Goal: Task Accomplishment & Management: Manage account settings

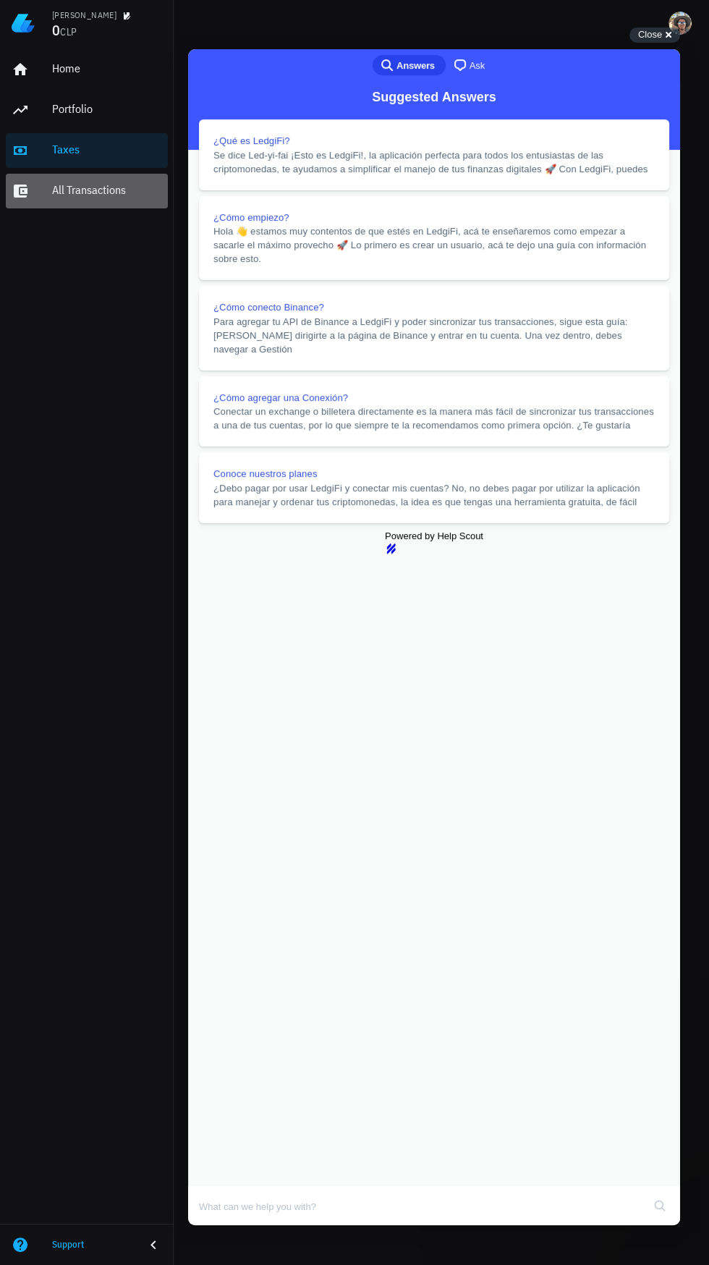
click at [119, 190] on div "All Transactions" at bounding box center [107, 190] width 110 height 14
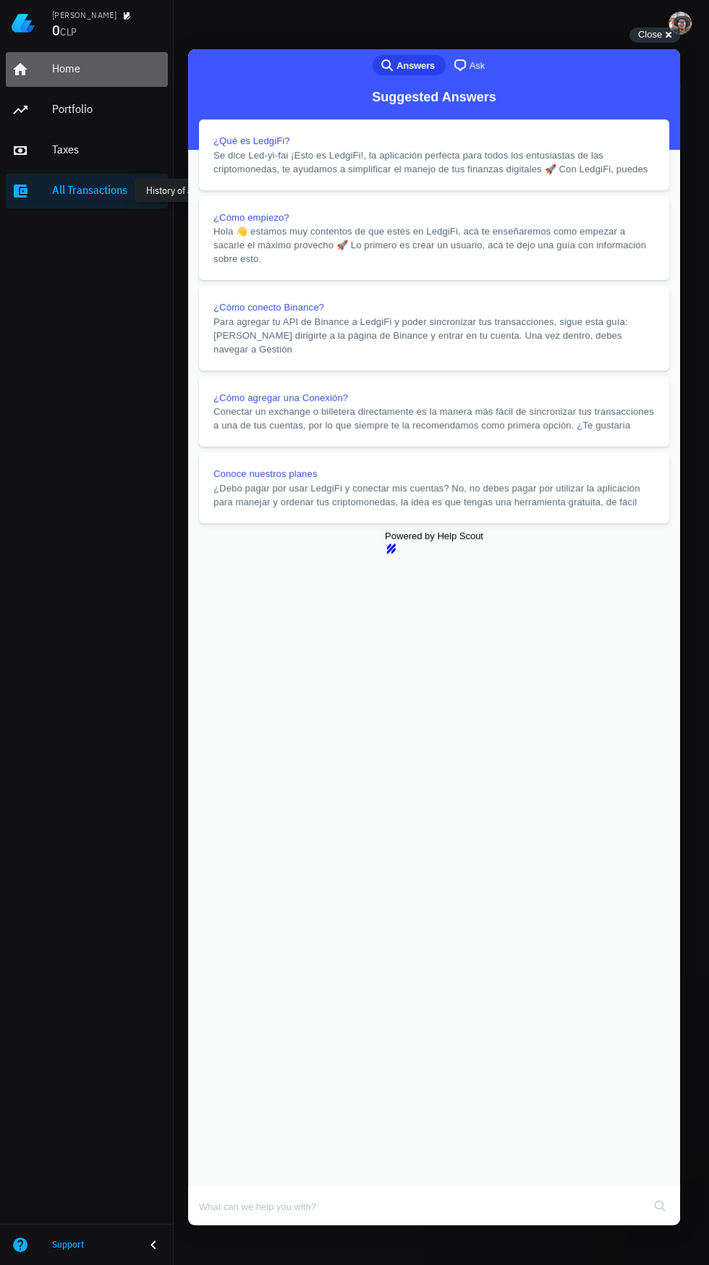
click at [88, 64] on div "Home" at bounding box center [107, 69] width 110 height 14
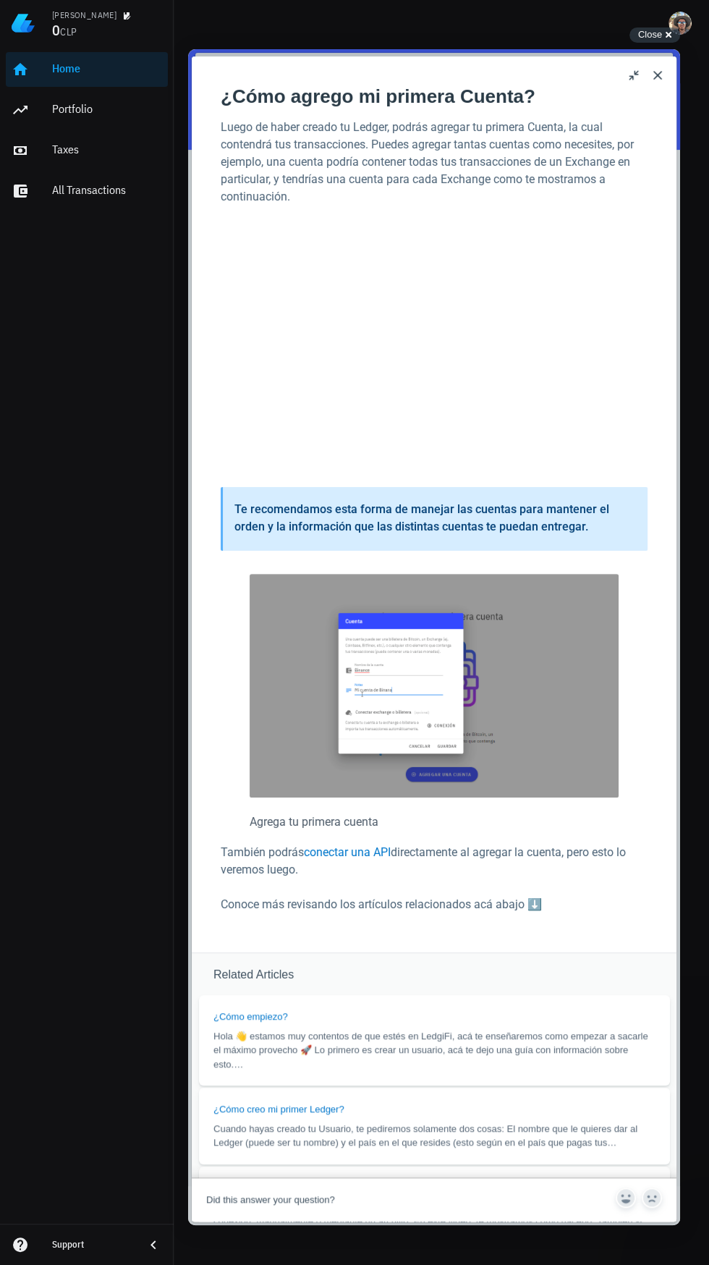
scroll to position [333, 0]
click at [635, 1208] on span "Article feedback" at bounding box center [626, 1198] width 20 height 20
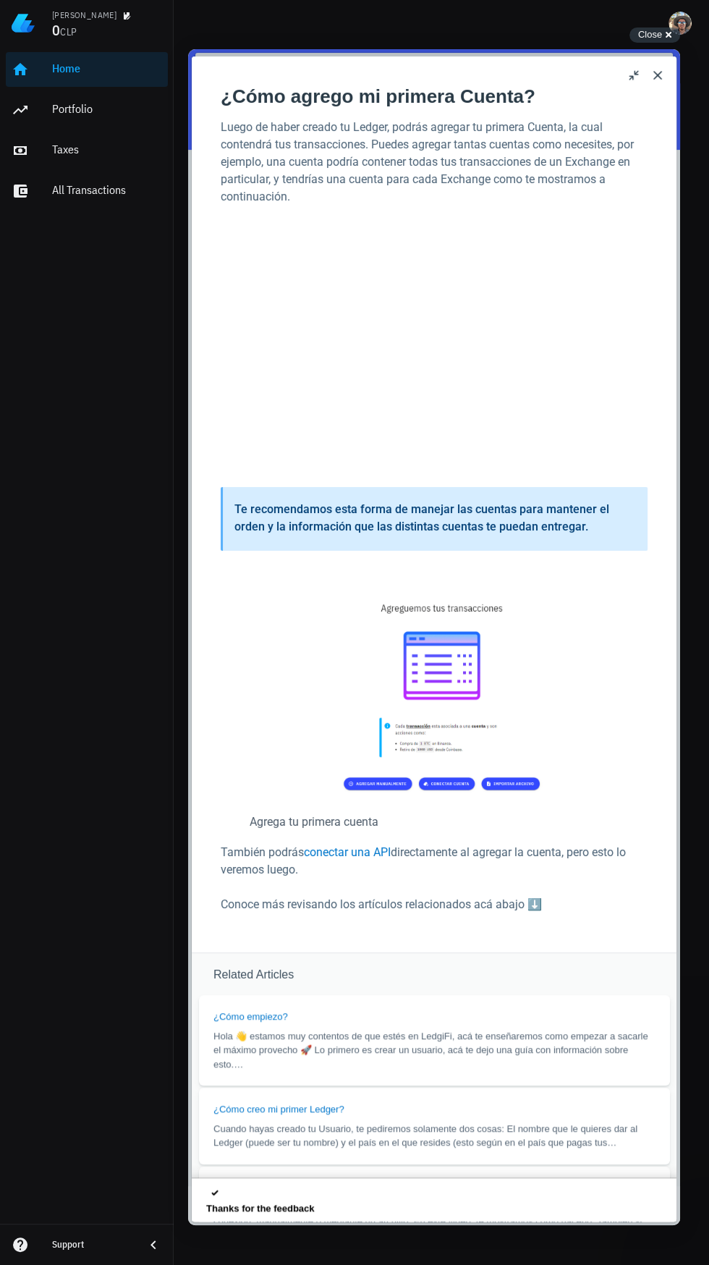
click at [628, 182] on p "Luego de haber creado tu Ledger, podrás agregar tu primera Cuenta, la cual cont…" at bounding box center [434, 162] width 427 height 87
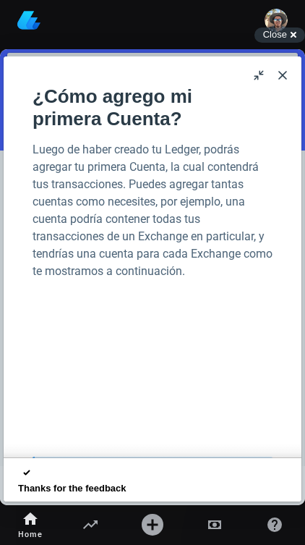
click at [287, 85] on button "Close" at bounding box center [282, 75] width 23 height 23
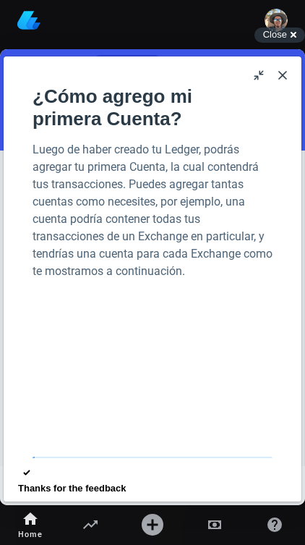
click at [291, 75] on button "Close" at bounding box center [282, 75] width 23 height 23
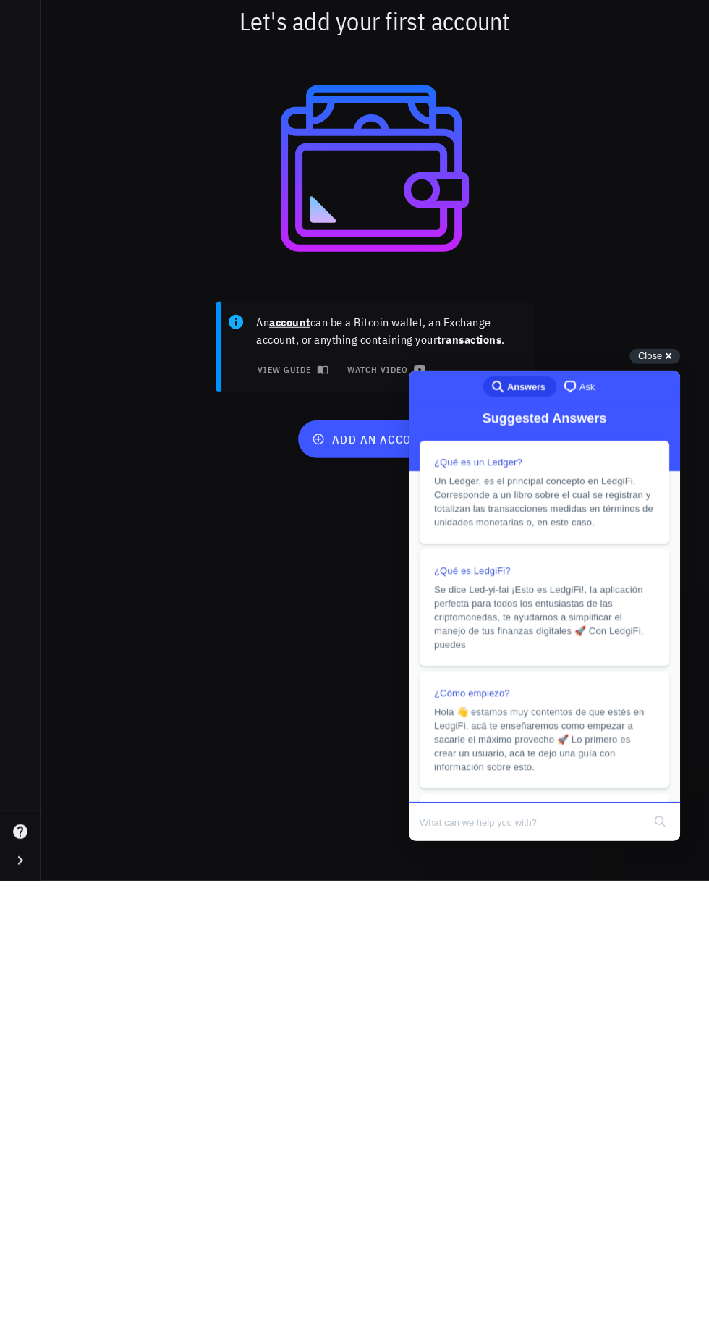
scroll to position [7, 0]
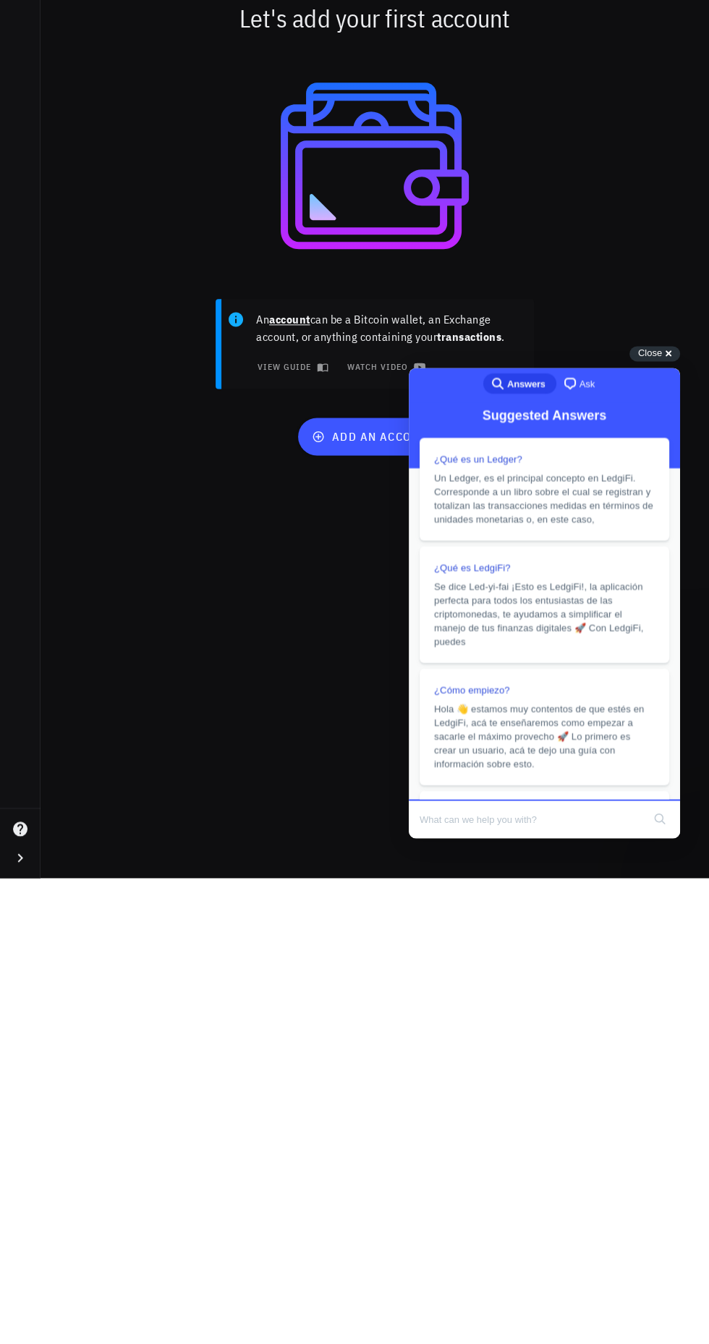
click at [662, 821] on div "Close cross-small" at bounding box center [655, 819] width 51 height 15
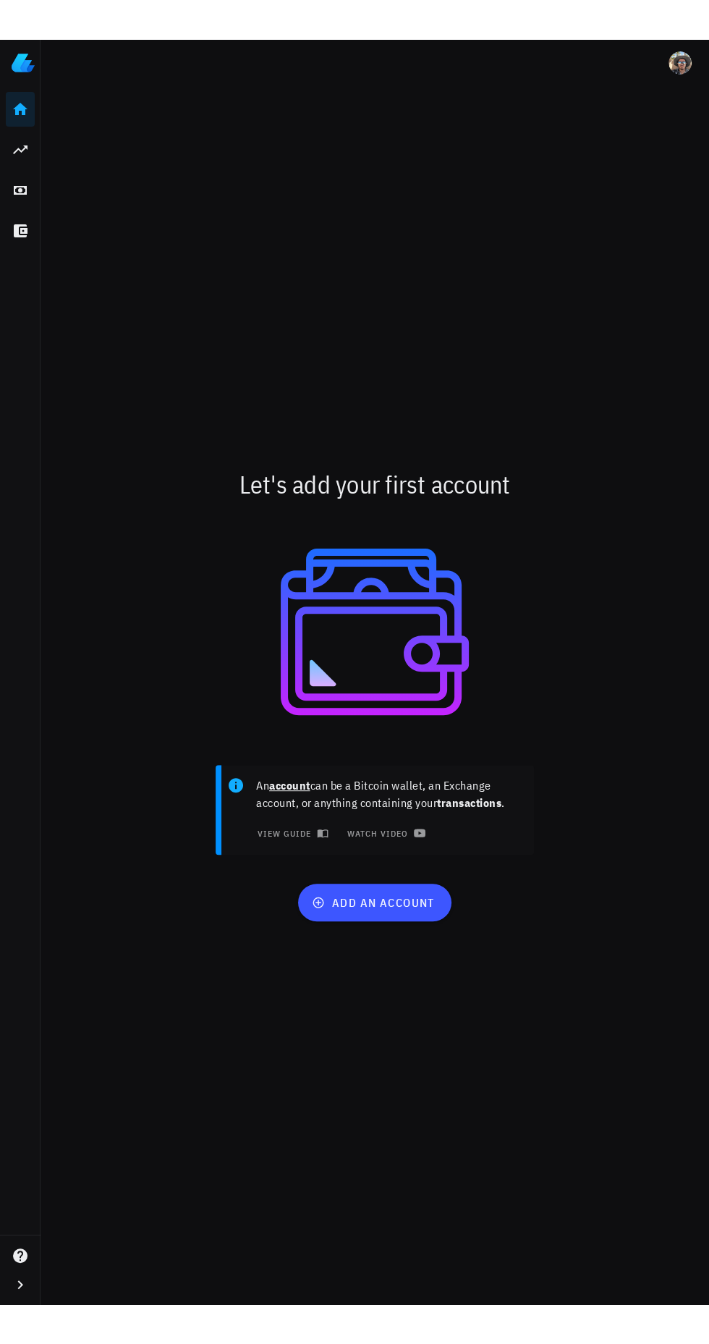
scroll to position [0, 0]
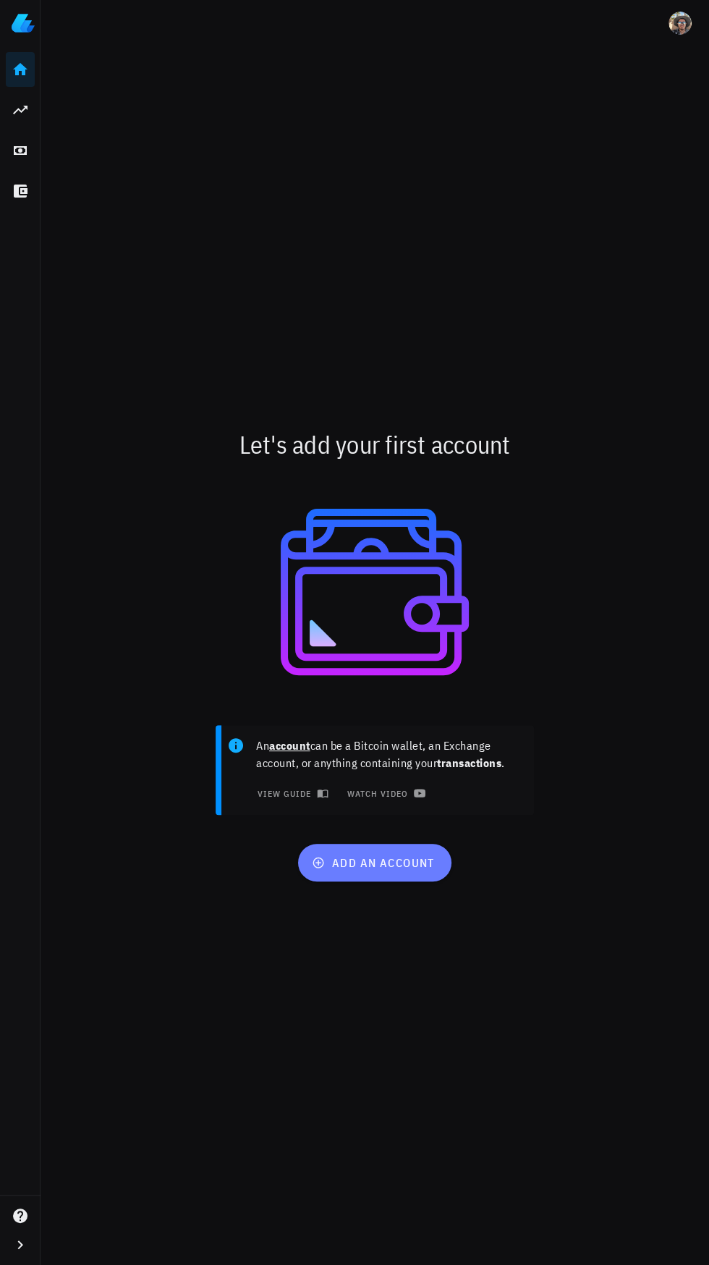
click at [394, 870] on span "add an account" at bounding box center [374, 862] width 119 height 14
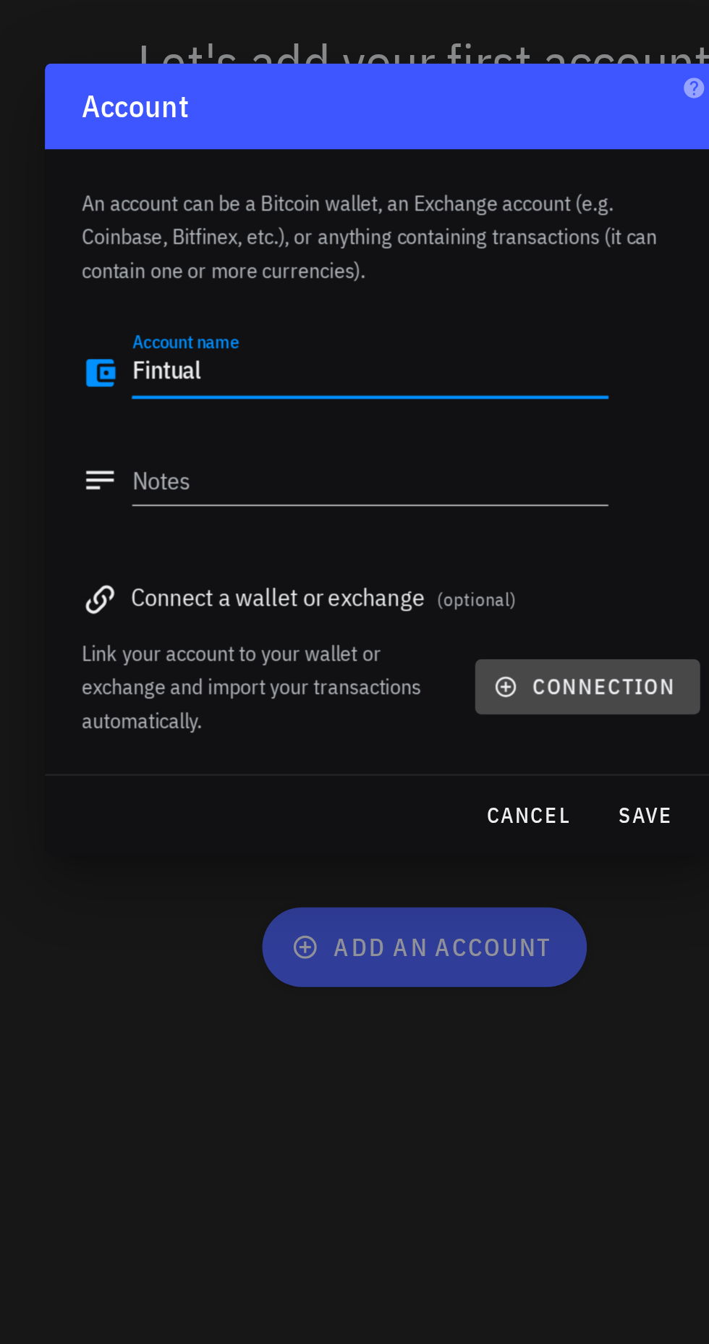
type textarea "Fintual"
click at [460, 775] on span "connection" at bounding box center [451, 779] width 83 height 13
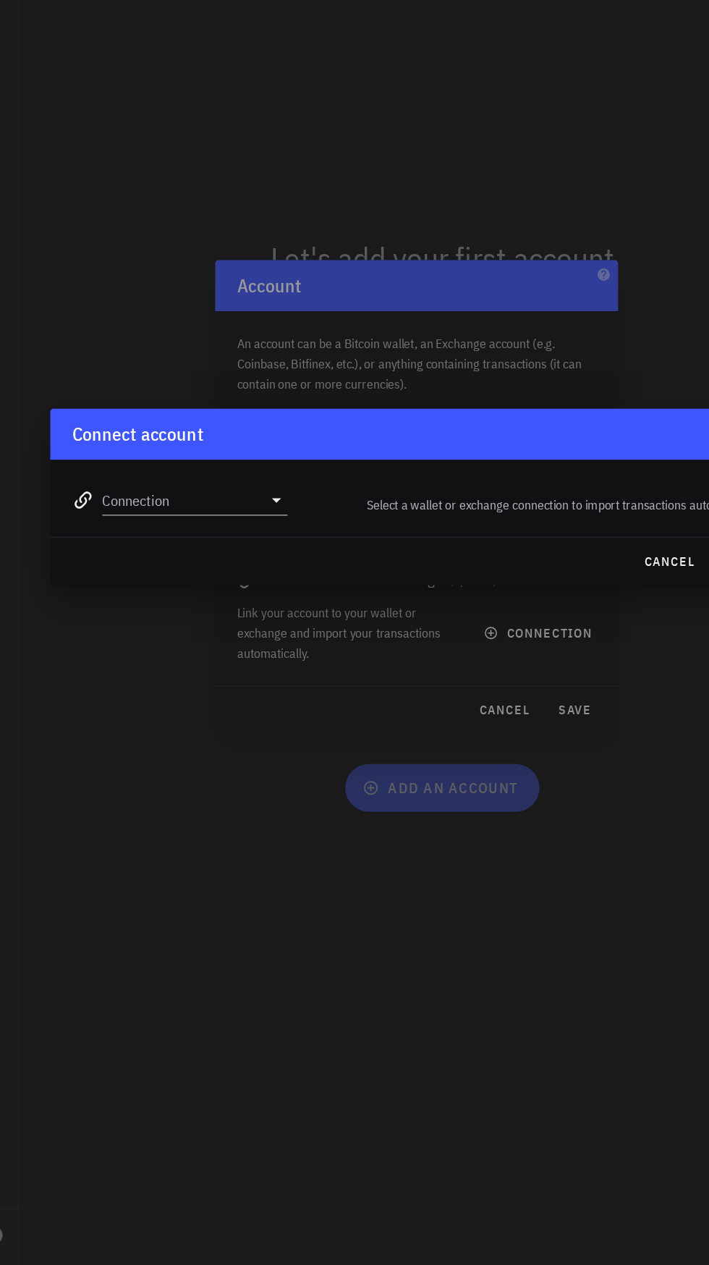
click at [224, 637] on input "Connection" at bounding box center [169, 635] width 126 height 23
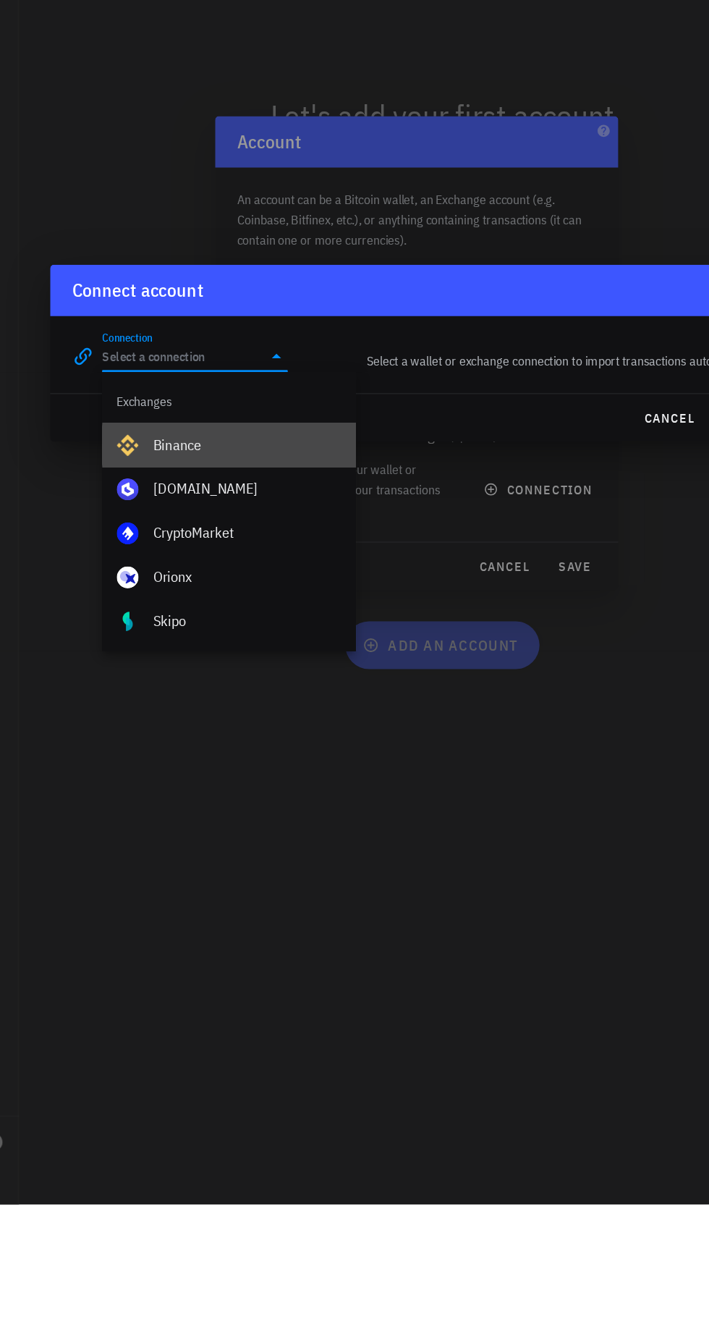
click at [181, 741] on div "Binance" at bounding box center [221, 744] width 148 height 14
type input "Binance"
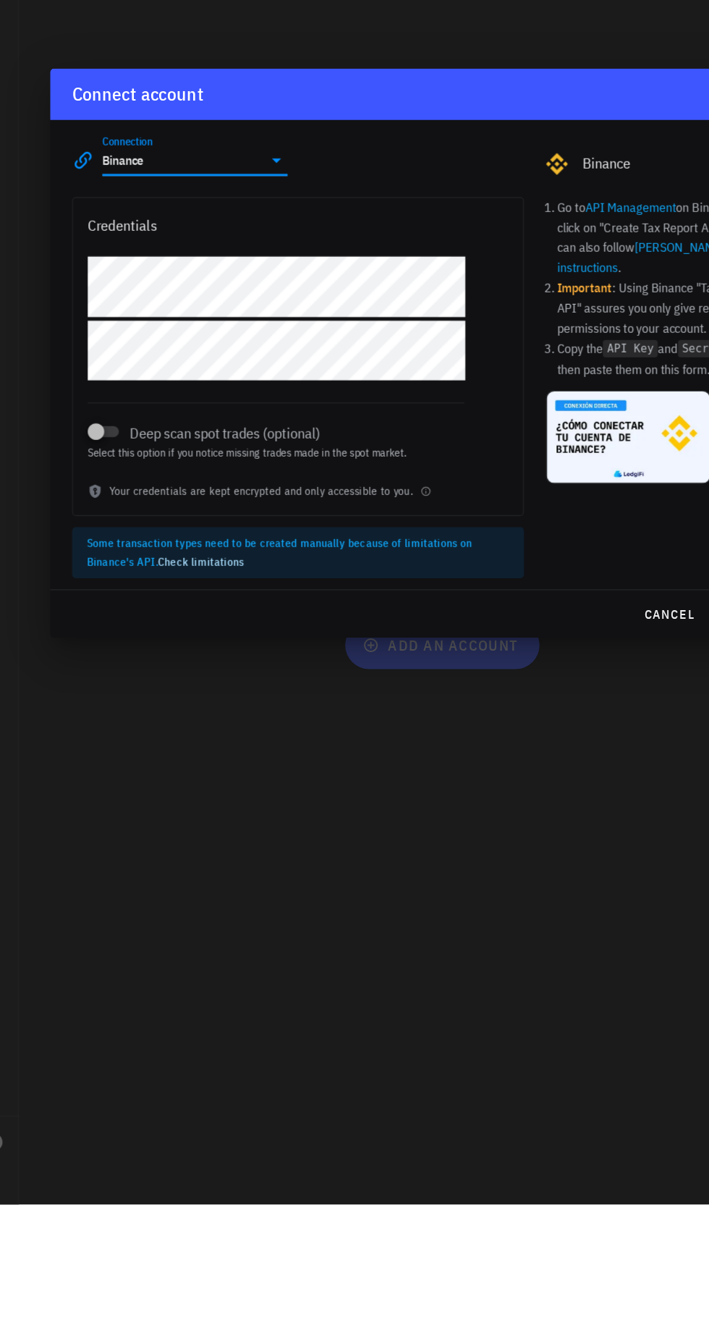
click at [211, 993] on div at bounding box center [354, 672] width 709 height 1344
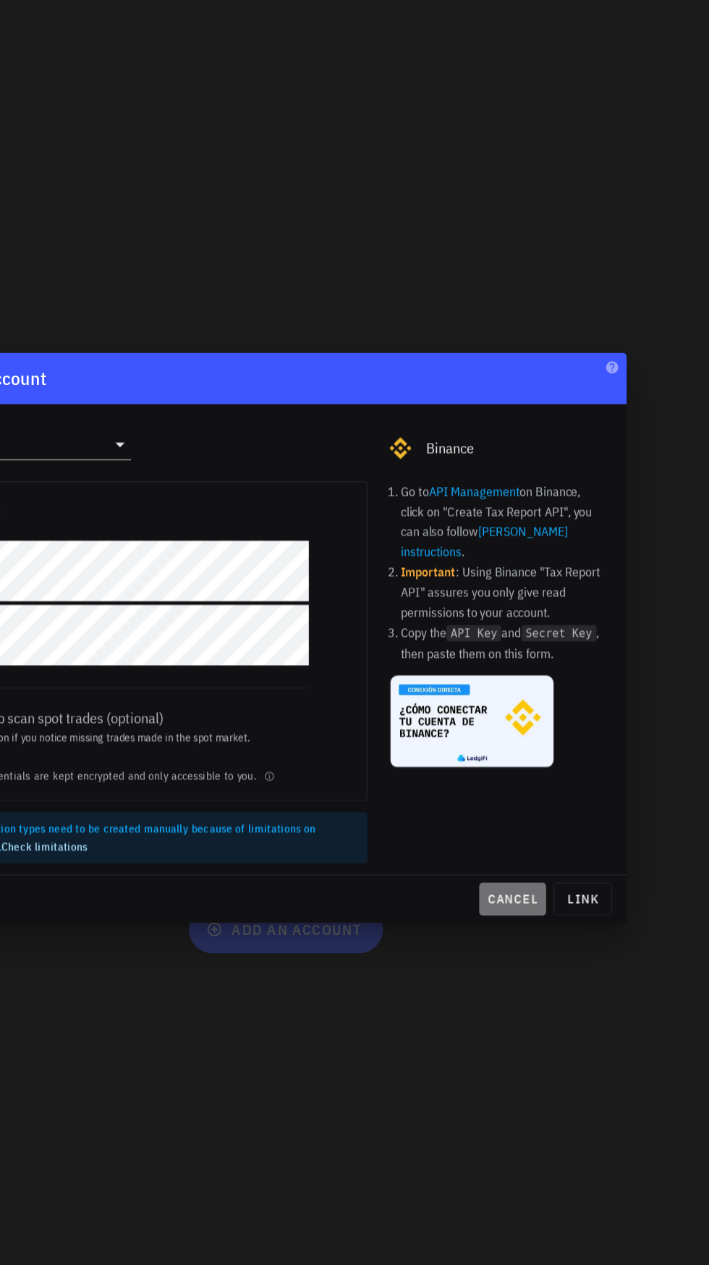
click at [549, 837] on span "cancel" at bounding box center [553, 838] width 41 height 13
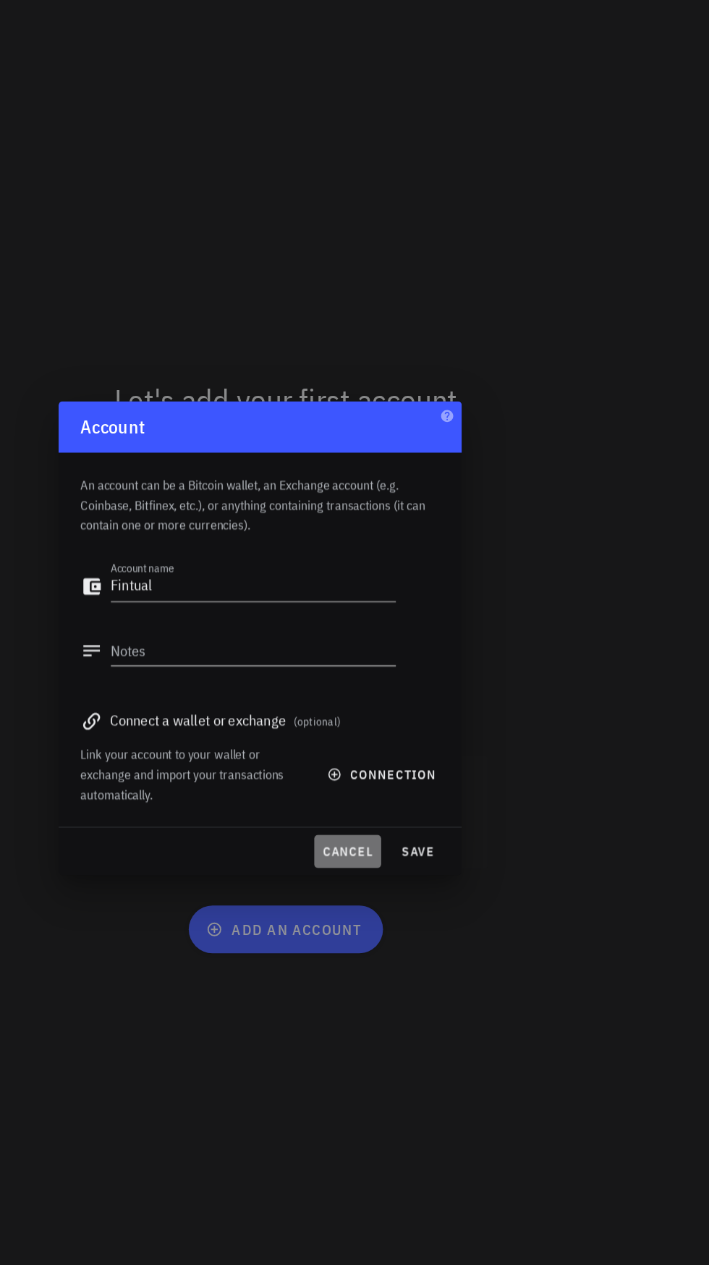
click at [436, 798] on span "cancel" at bounding box center [423, 801] width 41 height 13
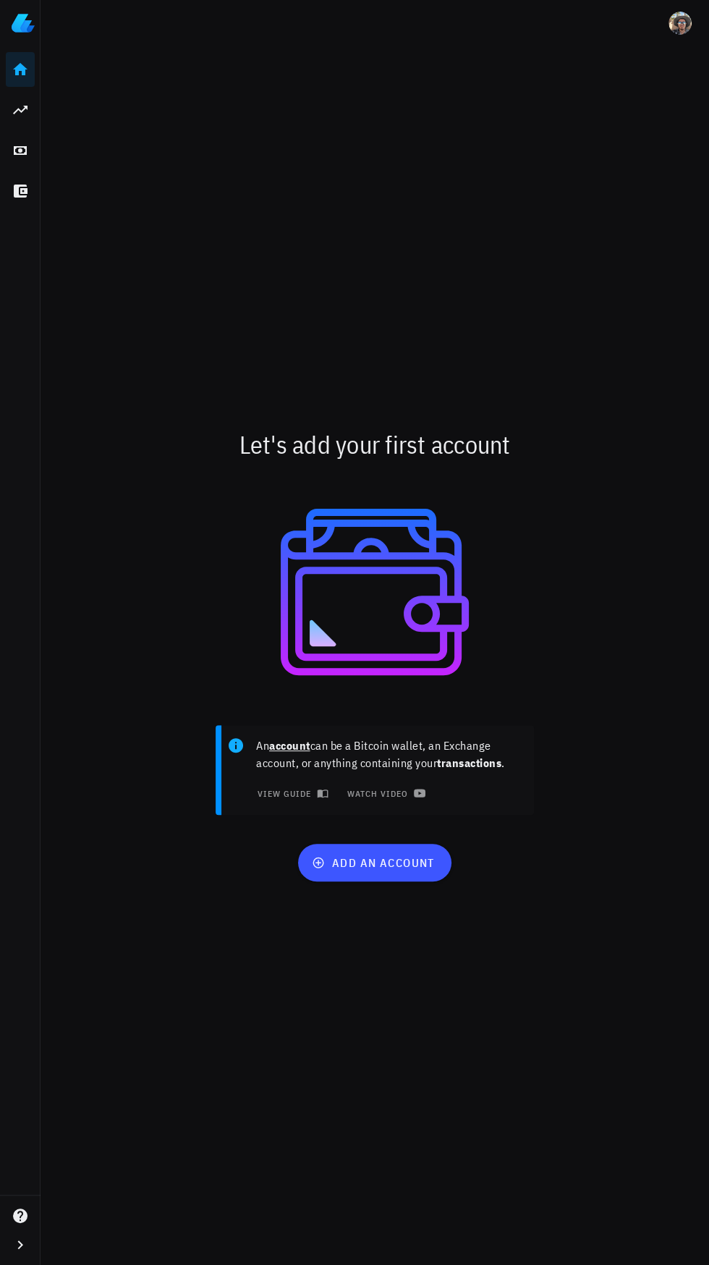
click at [20, 1224] on icon at bounding box center [20, 1215] width 17 height 17
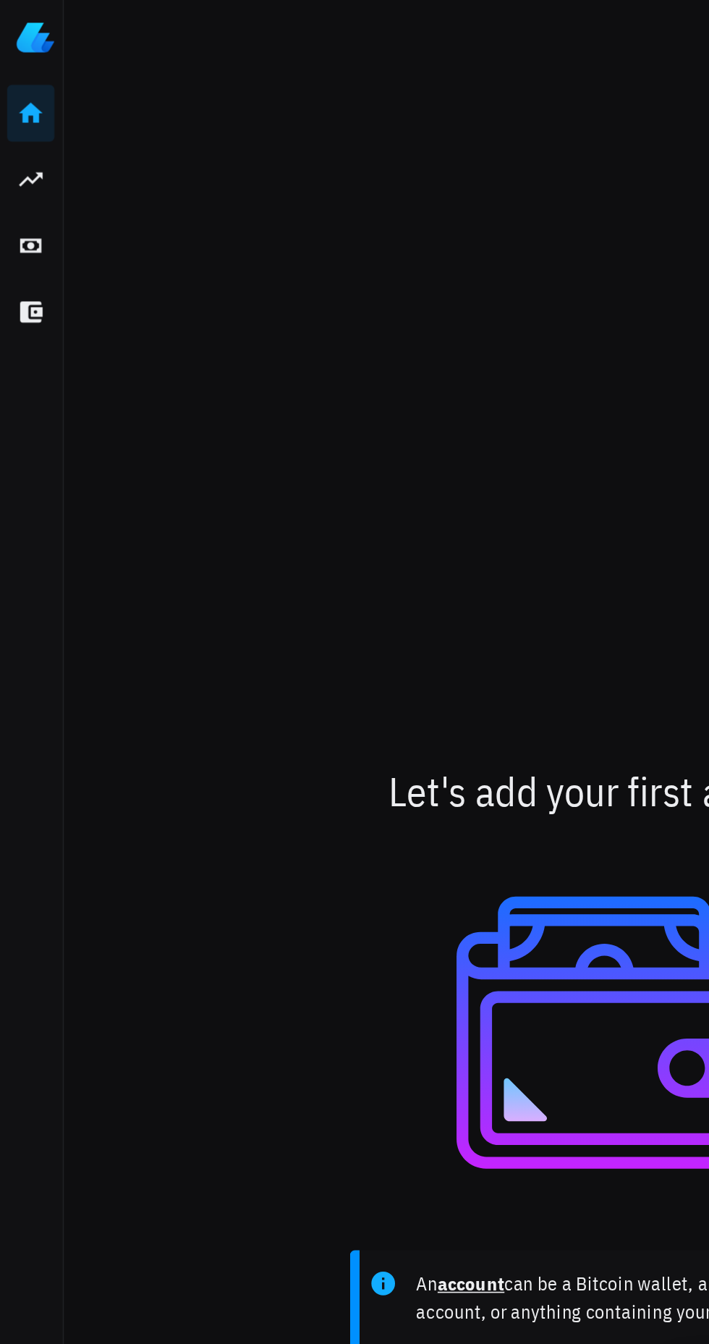
click at [28, 23] on img at bounding box center [23, 23] width 23 height 23
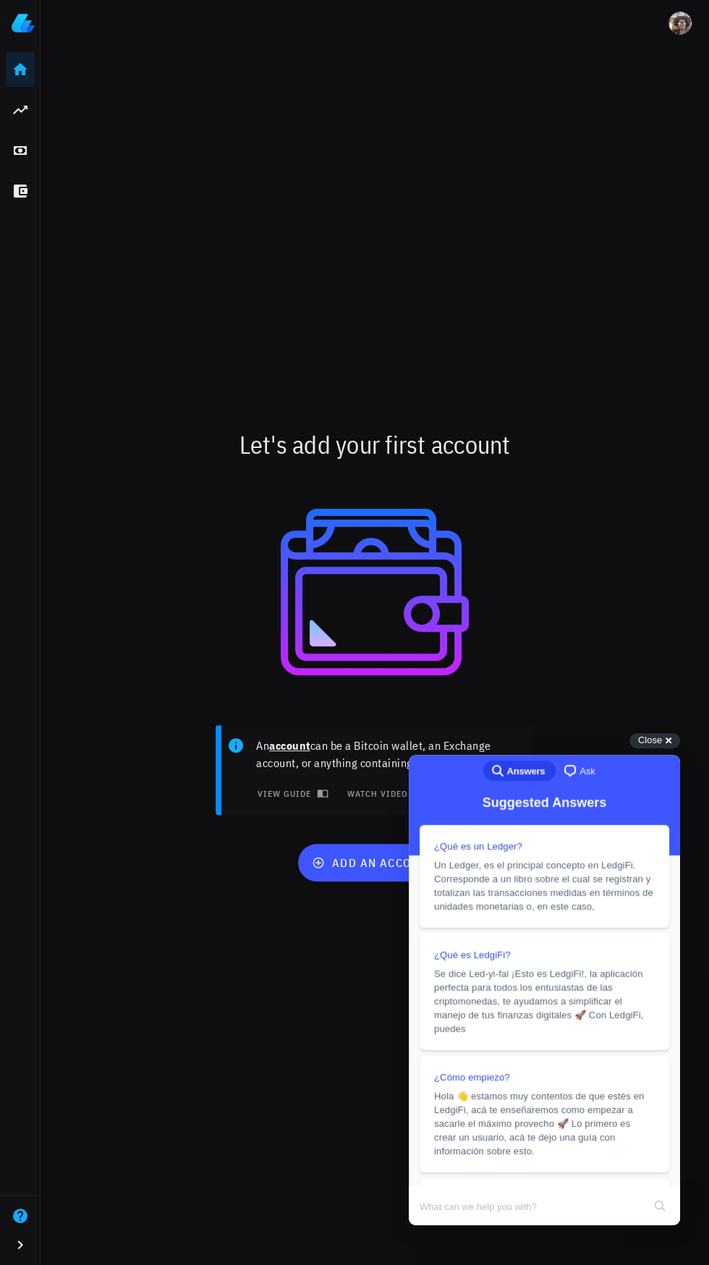
scroll to position [5, 0]
click at [26, 1245] on icon "button" at bounding box center [20, 1244] width 17 height 17
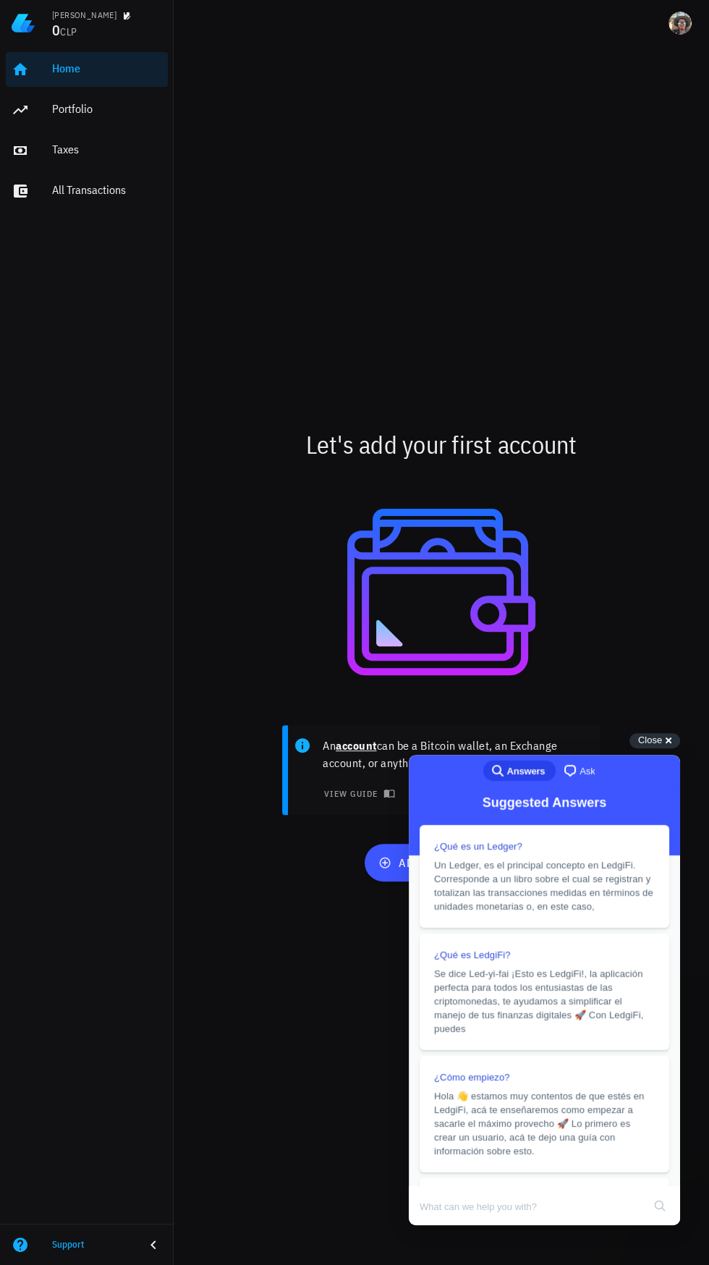
click at [665, 738] on div "Close cross-small" at bounding box center [655, 740] width 51 height 15
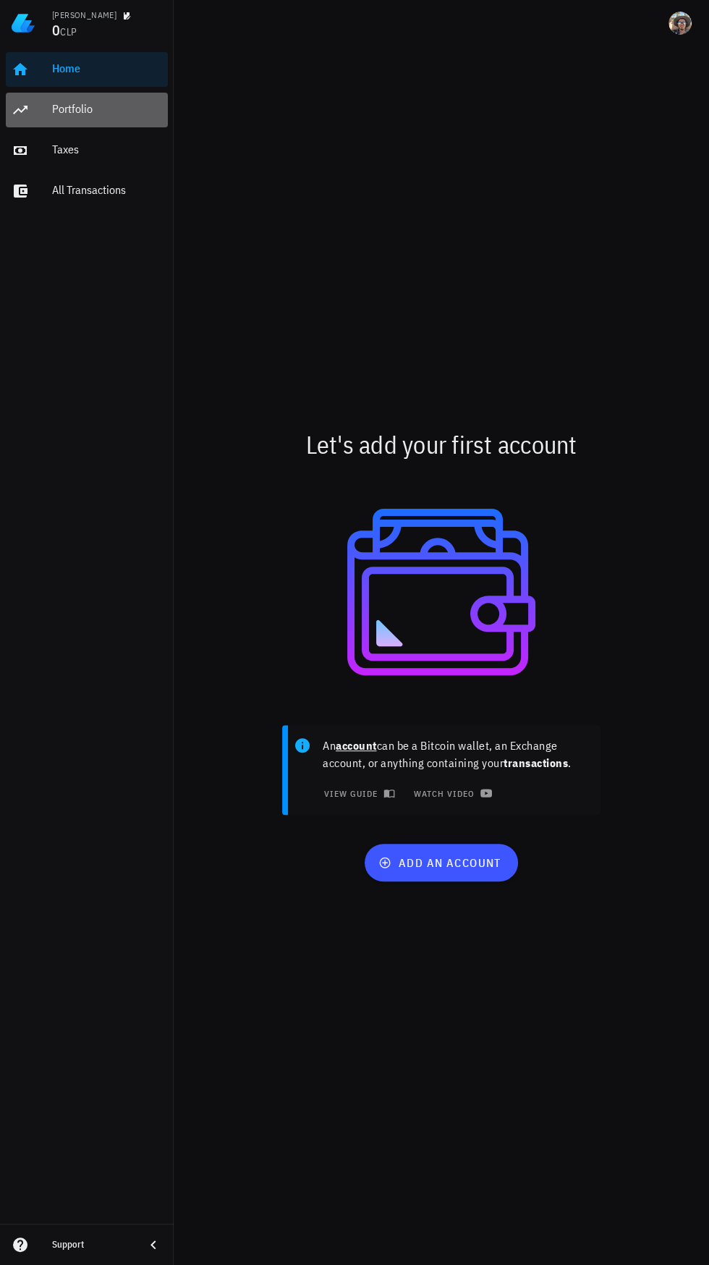
click at [95, 106] on div "Portfolio" at bounding box center [107, 109] width 110 height 14
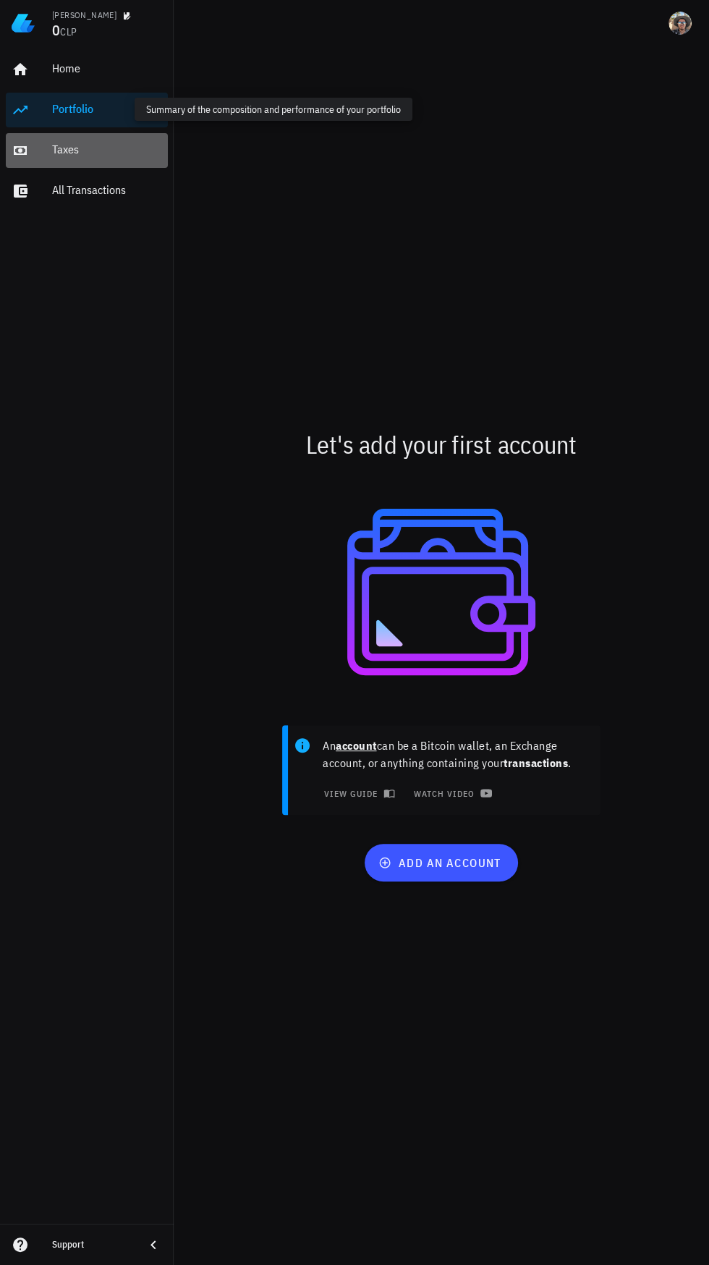
click at [71, 153] on div "Taxes" at bounding box center [107, 150] width 110 height 14
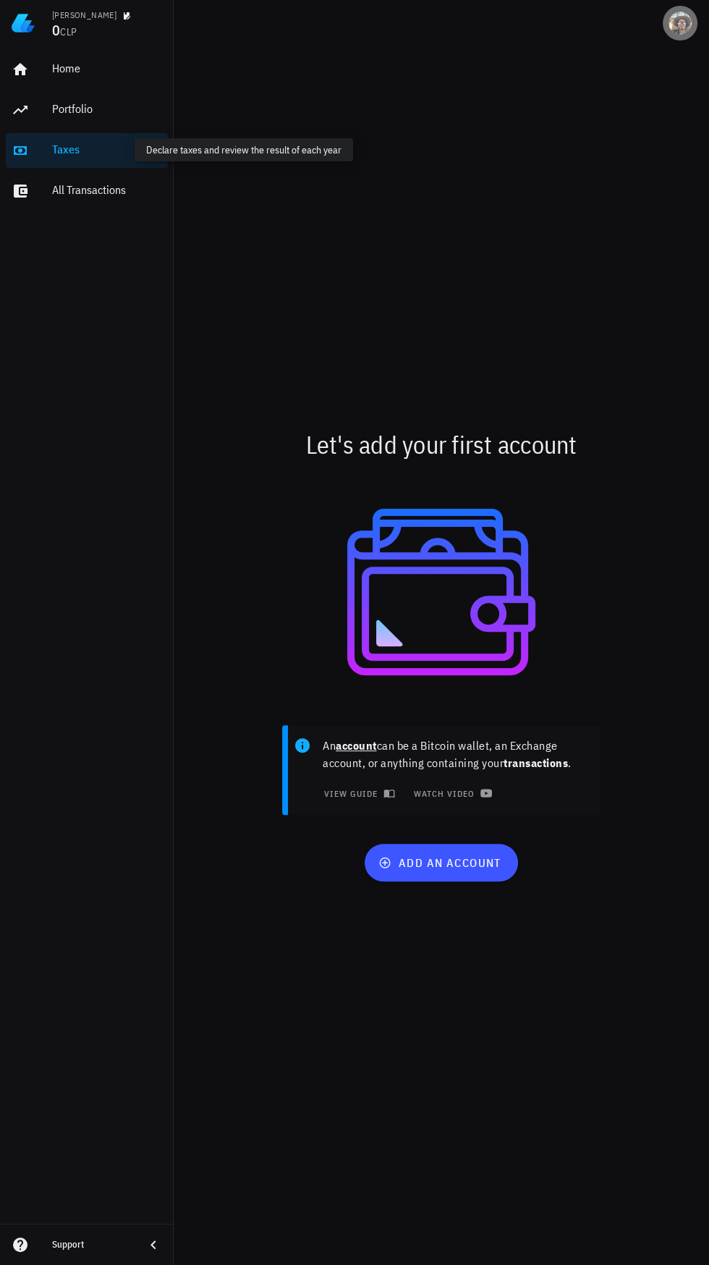
click at [683, 24] on div "avatar" at bounding box center [680, 23] width 23 height 23
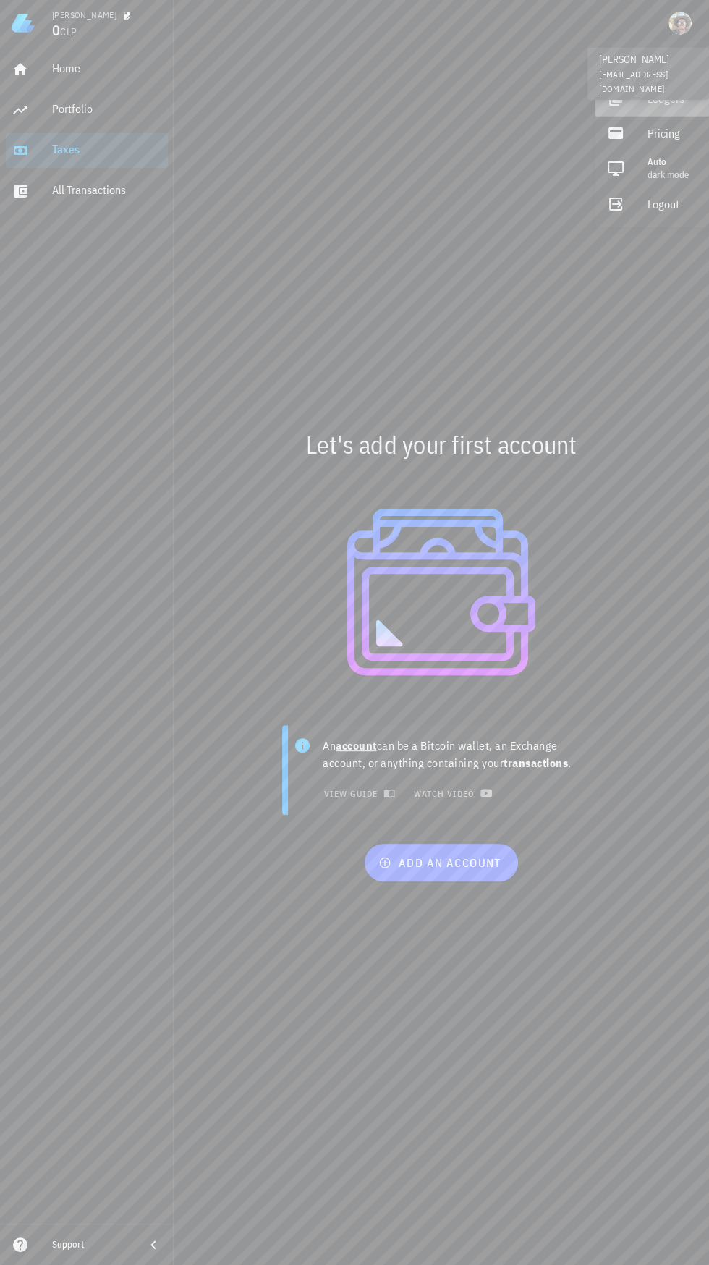
click at [674, 104] on div "Ledgers" at bounding box center [673, 98] width 50 height 29
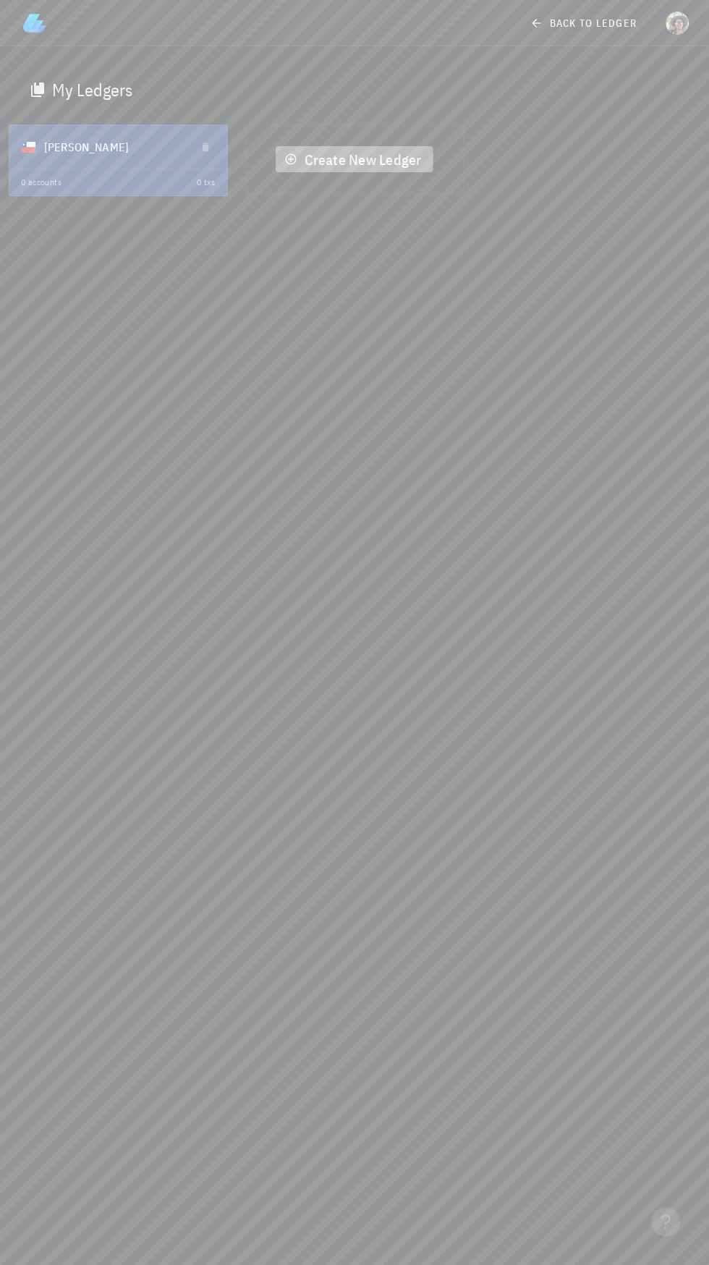
click at [369, 161] on span "Create New Ledger" at bounding box center [354, 160] width 134 height 20
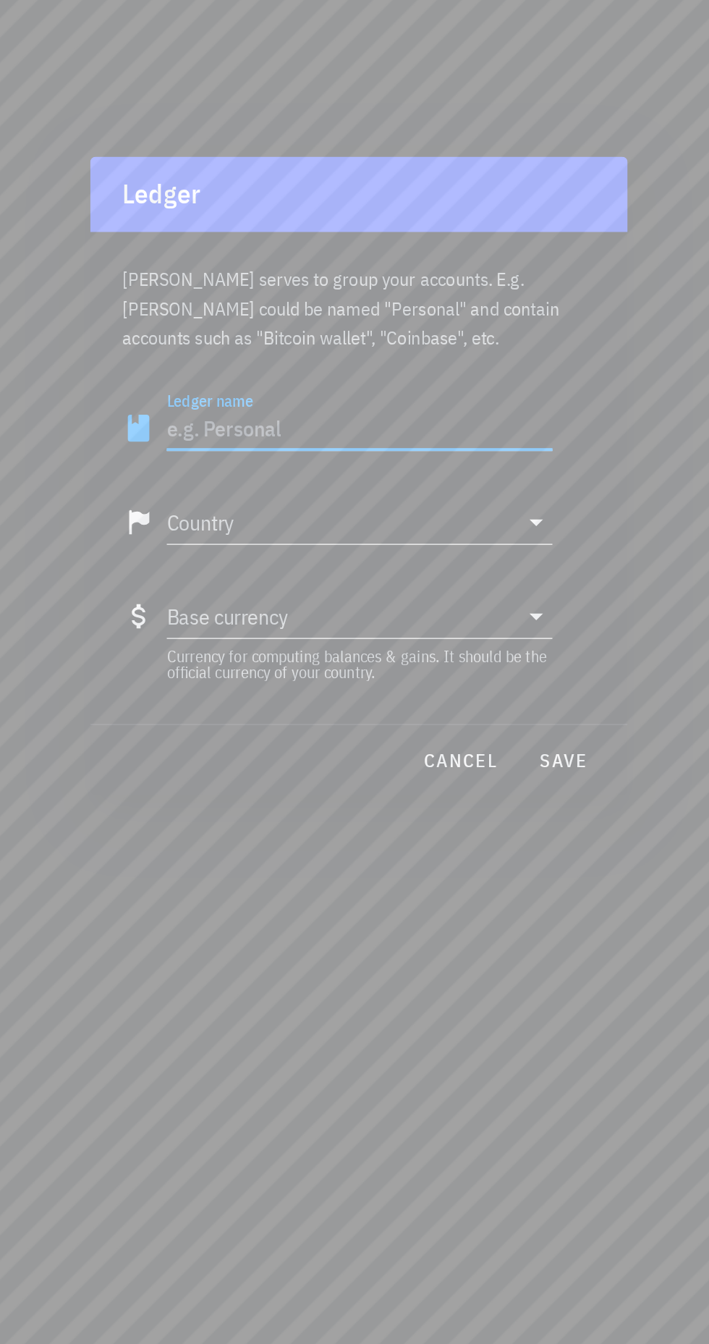
click at [438, 750] on input "Base currency" at bounding box center [344, 747] width 187 height 23
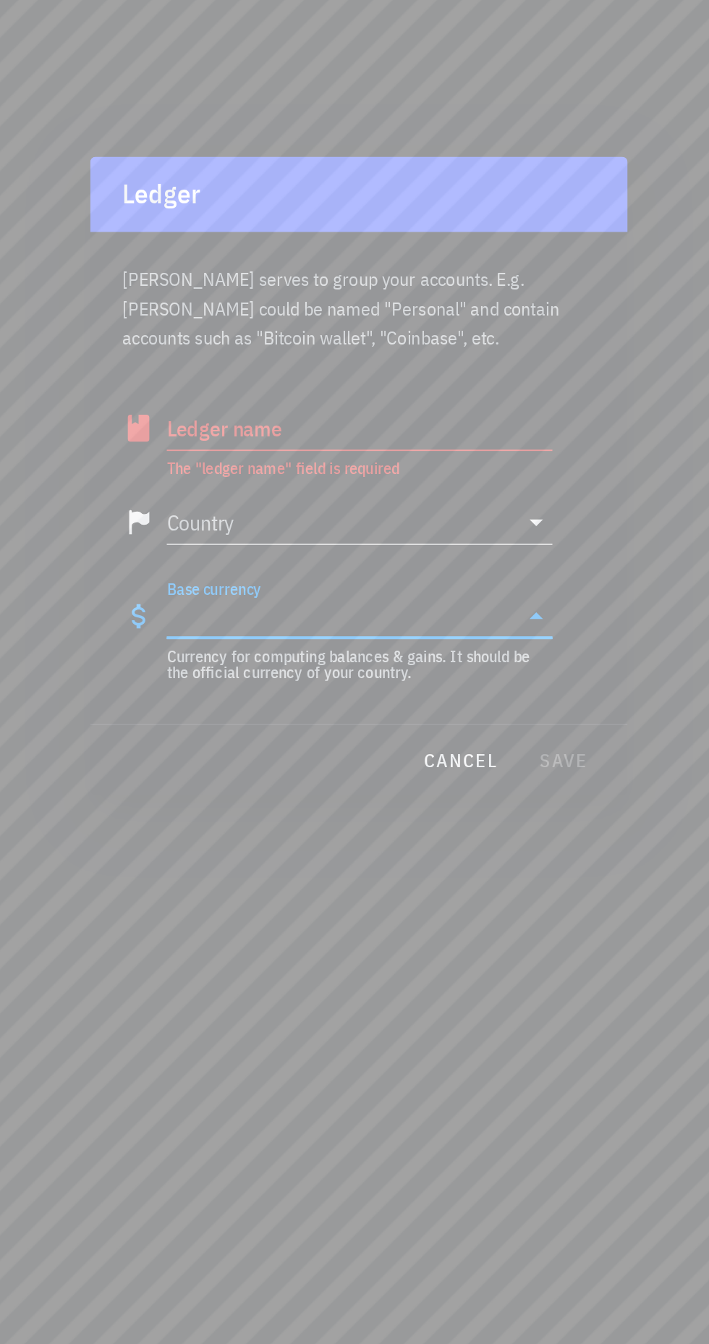
click at [441, 640] on input "Ledger name" at bounding box center [355, 646] width 208 height 23
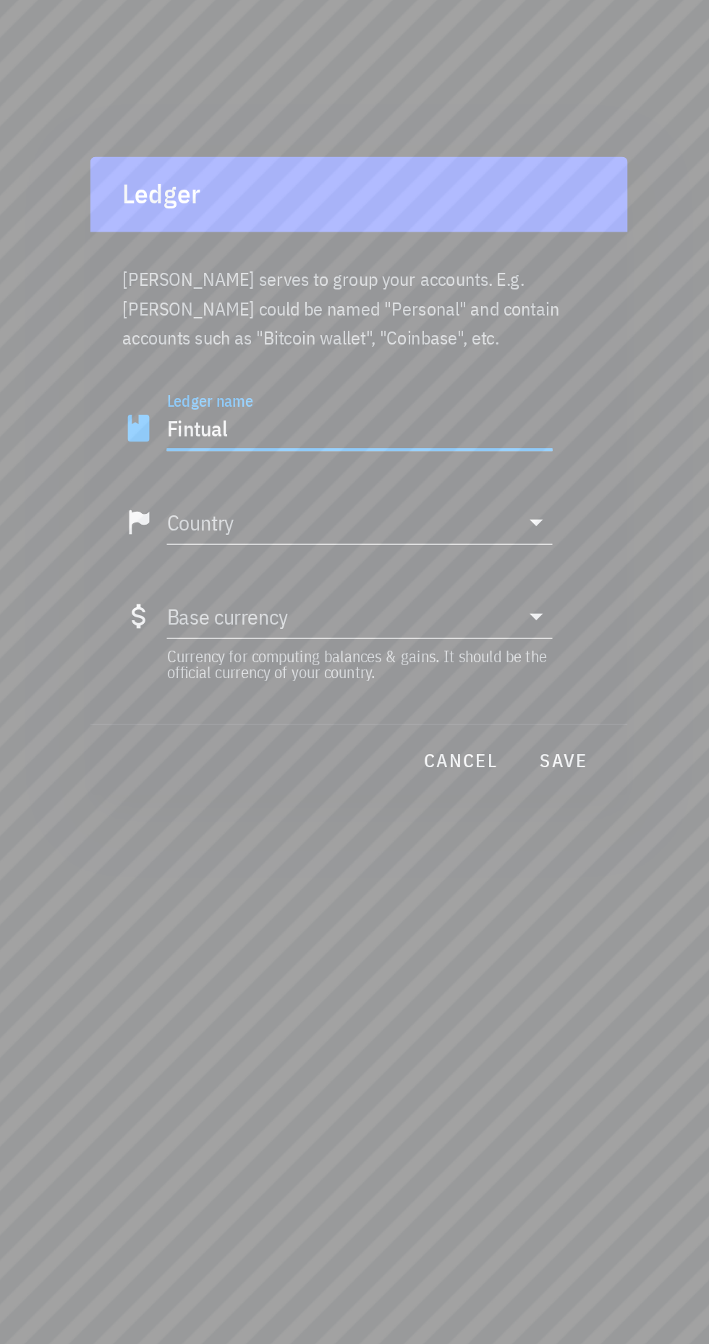
type input "Fintual"
click at [423, 687] on input "Country" at bounding box center [344, 696] width 187 height 23
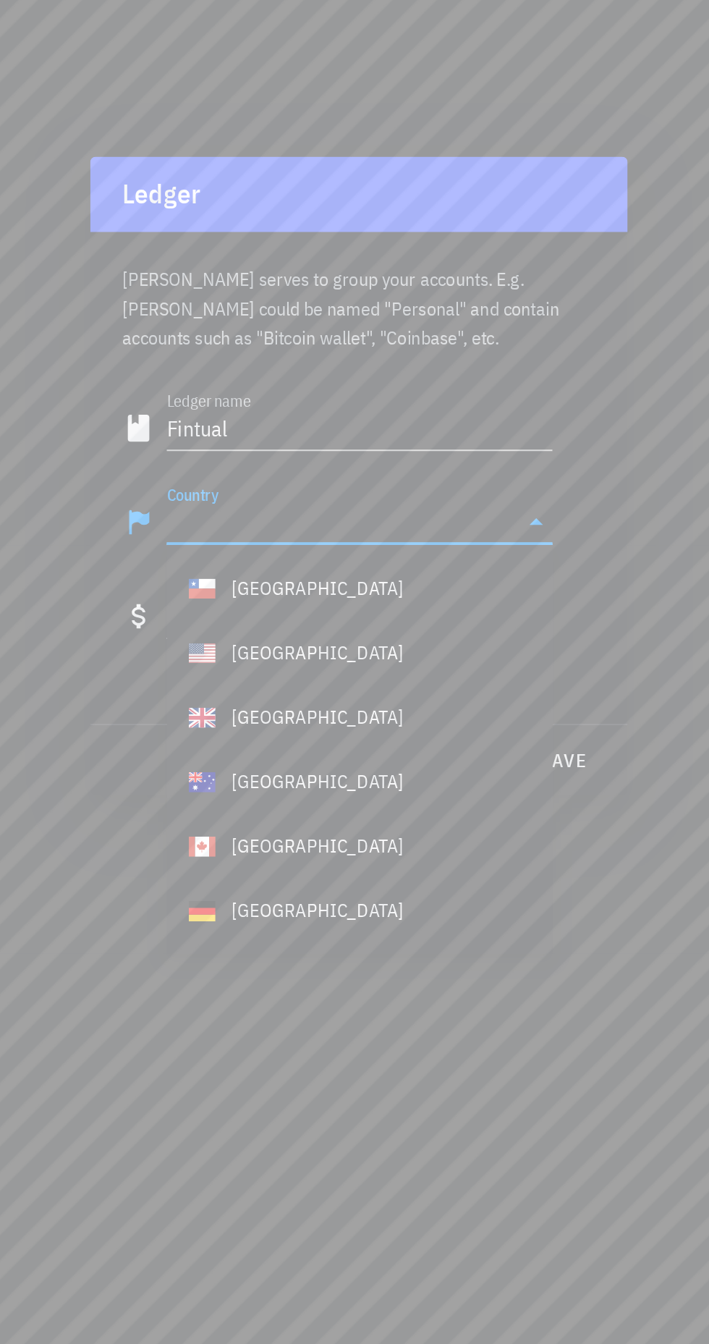
click at [435, 697] on input "Country" at bounding box center [344, 696] width 187 height 23
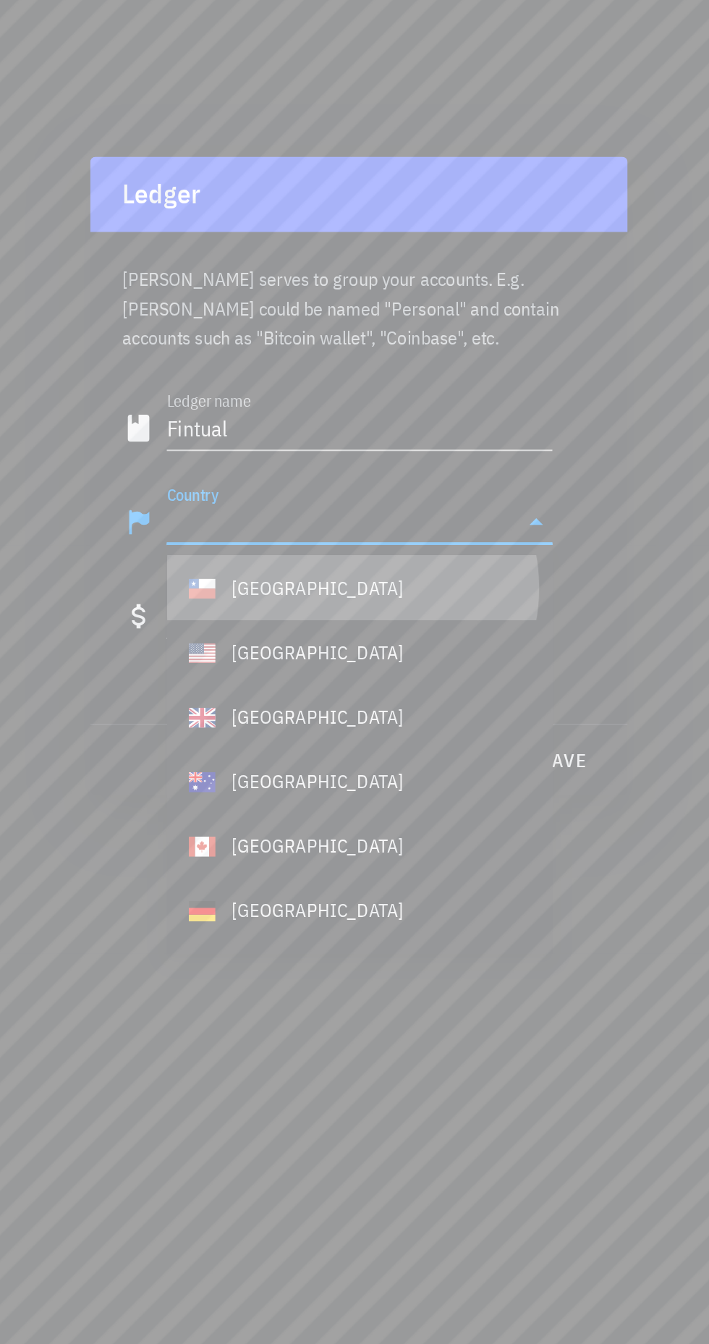
click at [353, 732] on div "[GEOGRAPHIC_DATA]" at bounding box center [355, 732] width 208 height 35
type input "[GEOGRAPHIC_DATA]"
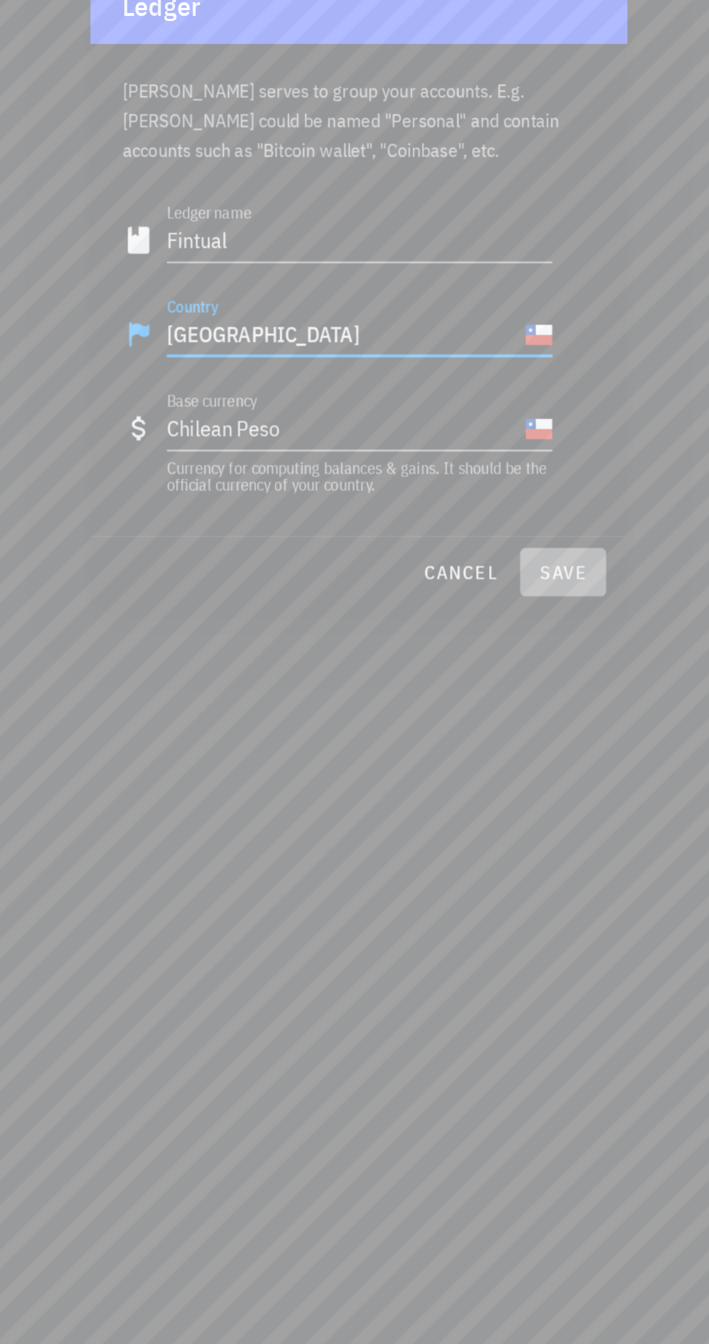
click at [468, 826] on span "save" at bounding box center [464, 824] width 35 height 13
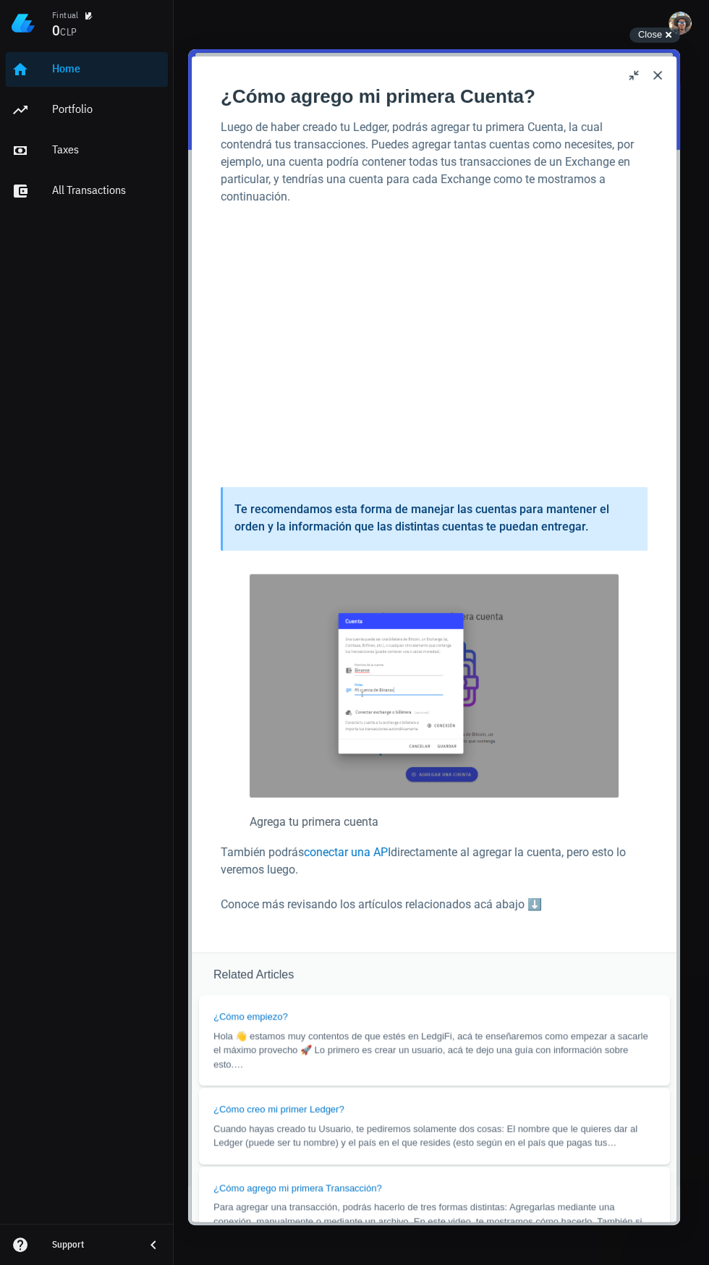
click at [661, 70] on button "Close" at bounding box center [657, 75] width 23 height 23
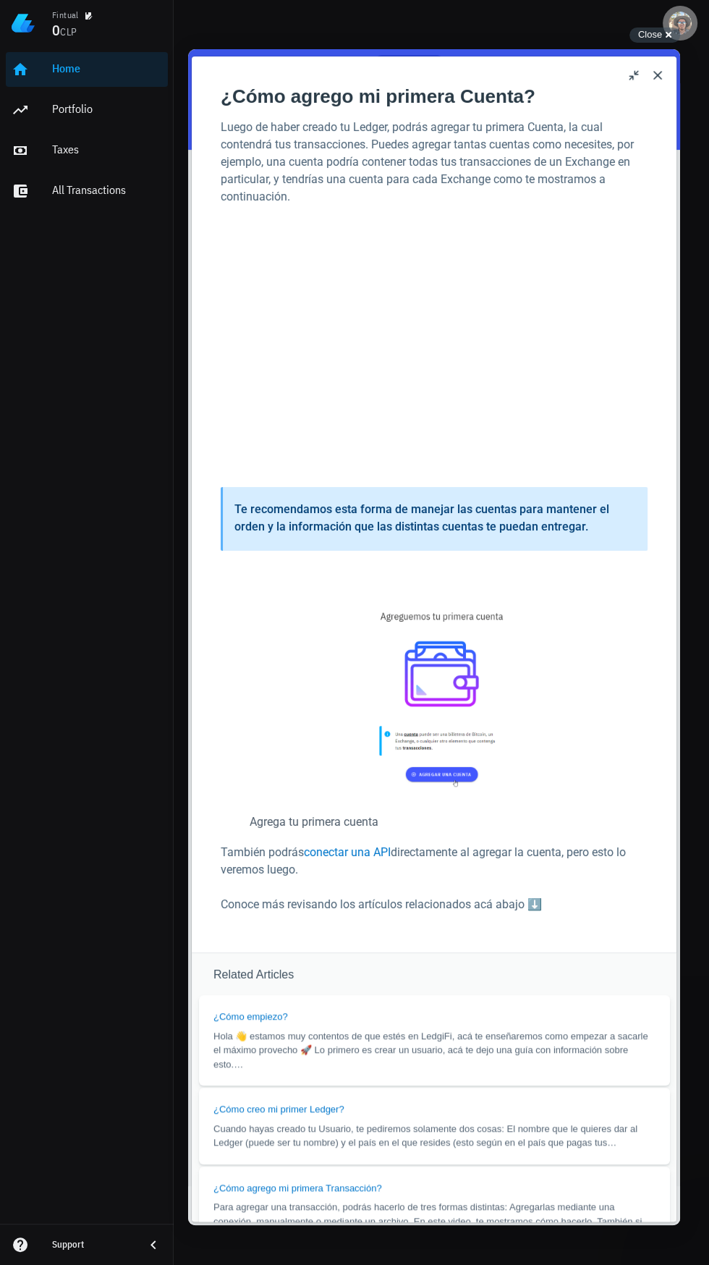
click at [670, 22] on div "avatar" at bounding box center [680, 23] width 23 height 23
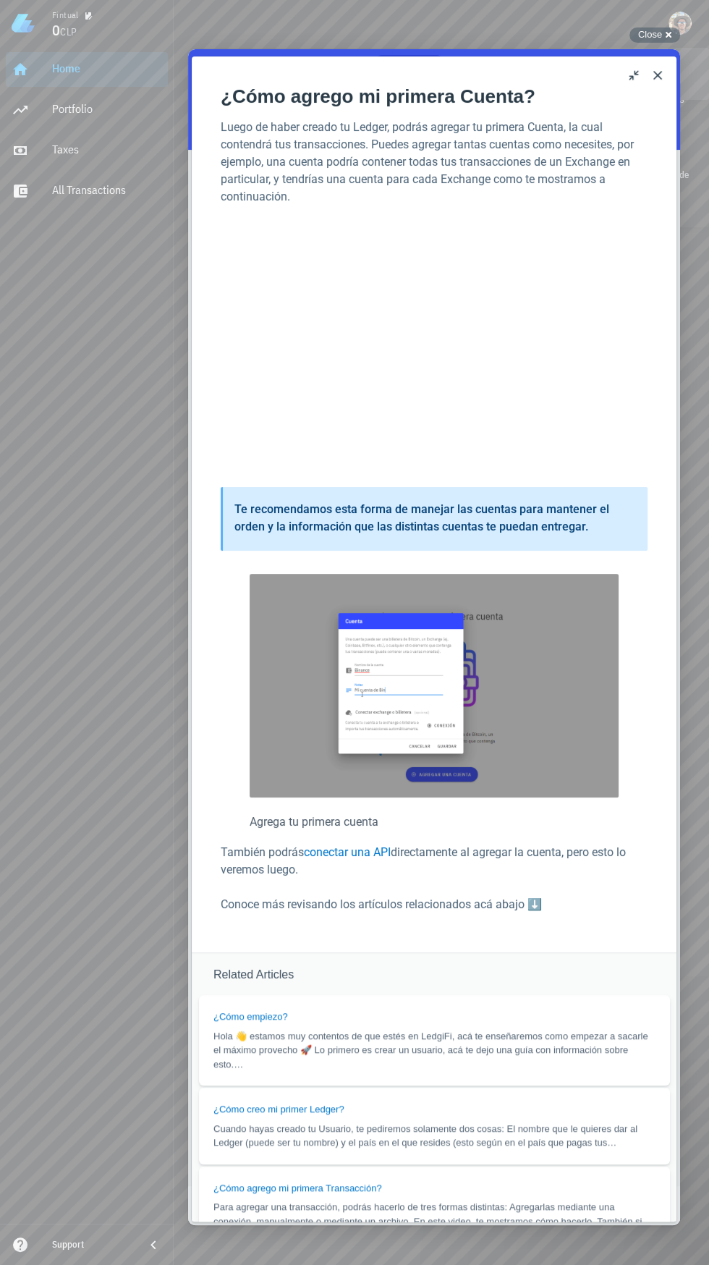
click at [653, 30] on span "Close" at bounding box center [650, 34] width 24 height 11
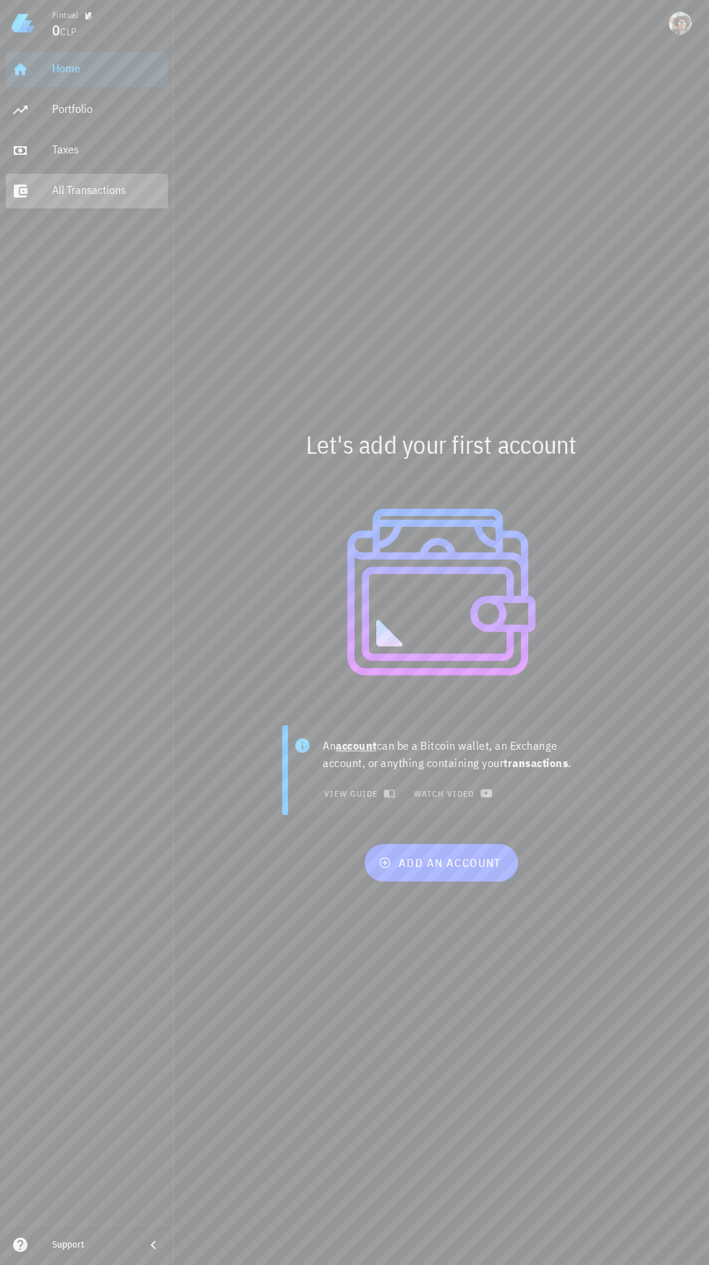
click at [102, 190] on div "All Transactions" at bounding box center [107, 190] width 110 height 14
